Goal: Task Accomplishment & Management: Use online tool/utility

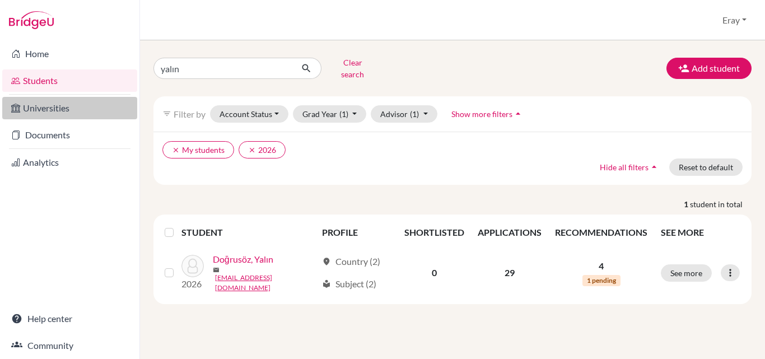
click at [63, 117] on link "Universities" at bounding box center [69, 108] width 135 height 22
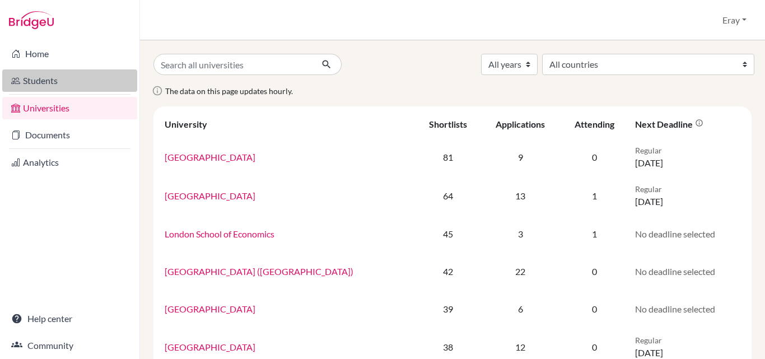
click at [68, 81] on link "Students" at bounding box center [69, 80] width 135 height 22
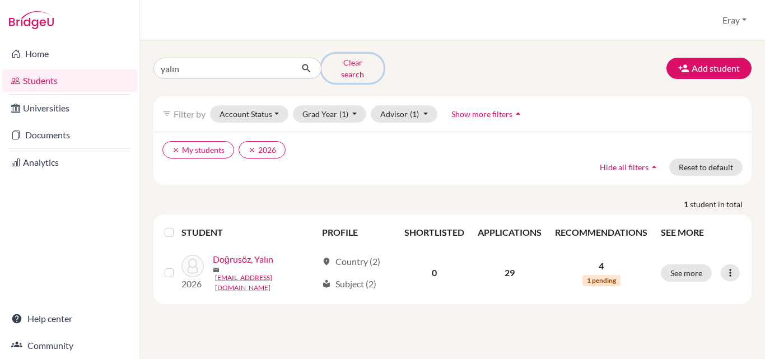
click at [359, 61] on button "Clear search" at bounding box center [352, 68] width 62 height 29
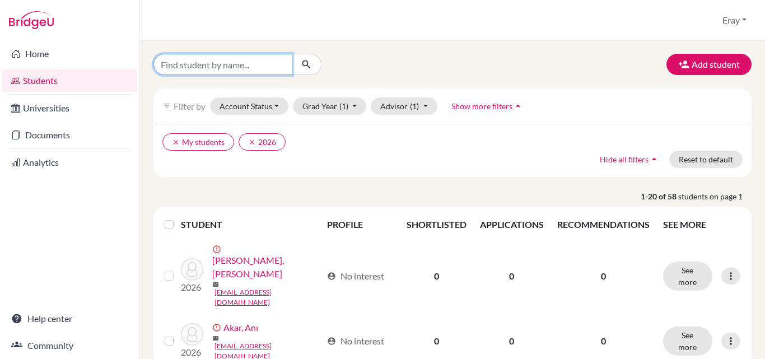
drag, startPoint x: 232, startPoint y: 62, endPoint x: 238, endPoint y: 50, distance: 12.8
click at [232, 62] on input "Find student by name..." at bounding box center [222, 64] width 139 height 21
type input "yayalar"
click button "submit" at bounding box center [307, 64] width 30 height 21
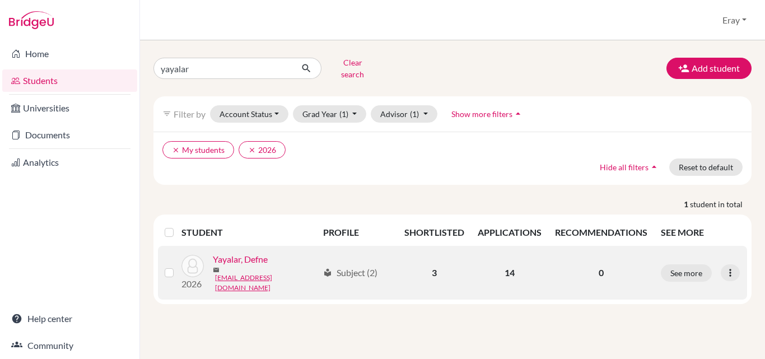
click at [248, 258] on link "Yayalar, Defne" at bounding box center [240, 258] width 55 height 13
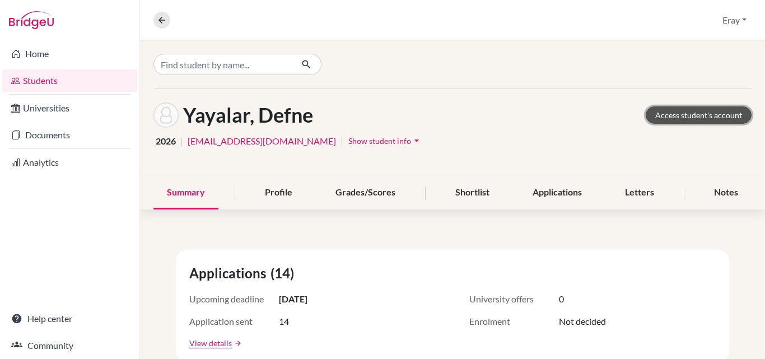
click at [676, 110] on link "Access student's account" at bounding box center [698, 114] width 106 height 17
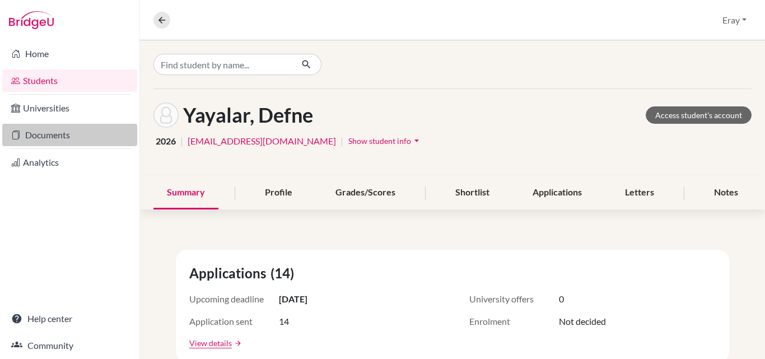
click at [63, 139] on link "Documents" at bounding box center [69, 135] width 135 height 22
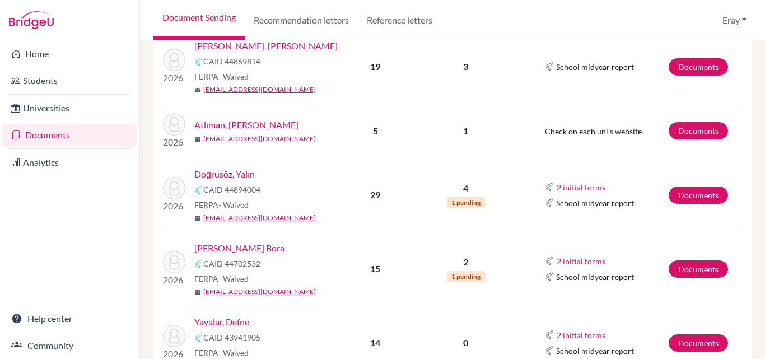
scroll to position [448, 0]
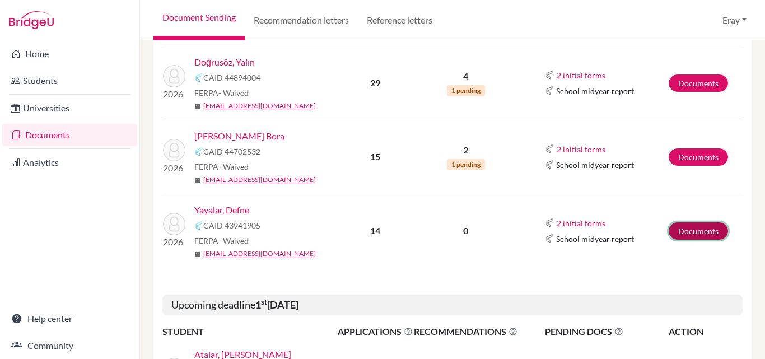
click at [690, 233] on link "Documents" at bounding box center [697, 230] width 59 height 17
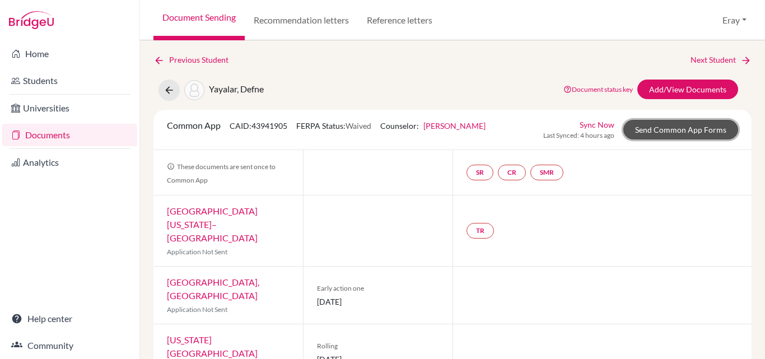
click at [676, 135] on link "Send Common App Forms" at bounding box center [680, 130] width 115 height 20
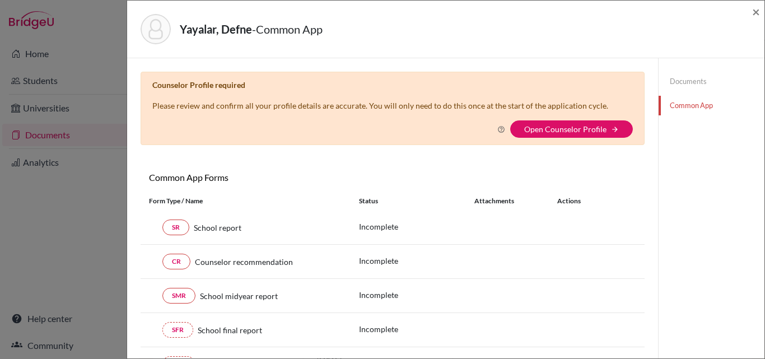
click at [750, 12] on div "Yayalar, Defne - Common App ×" at bounding box center [446, 29] width 628 height 48
click at [757, 9] on span "×" at bounding box center [756, 11] width 8 height 16
